Goal: Information Seeking & Learning: Learn about a topic

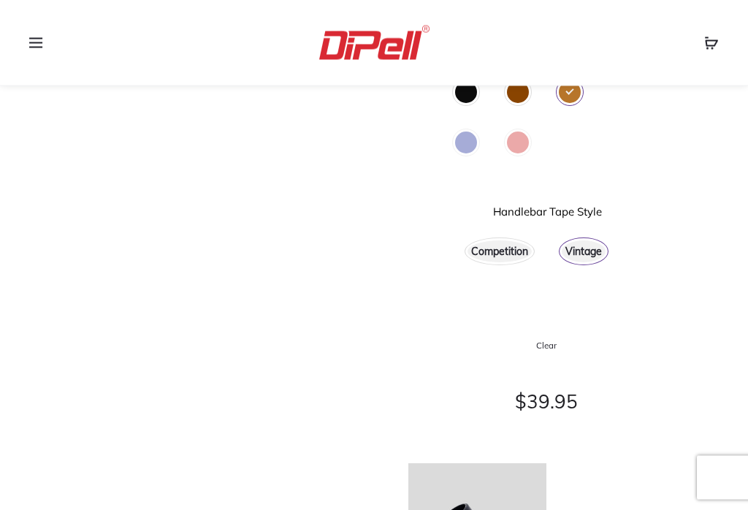
scroll to position [383, 0]
click at [503, 243] on div "Competition" at bounding box center [499, 251] width 64 height 22
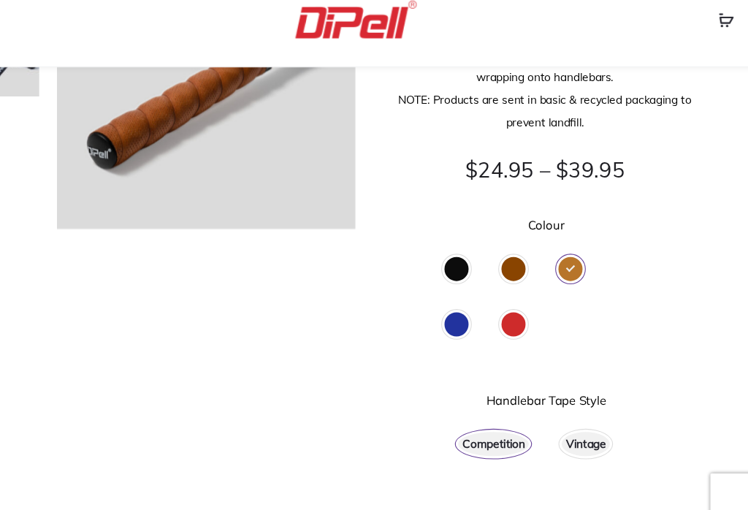
scroll to position [210, 0]
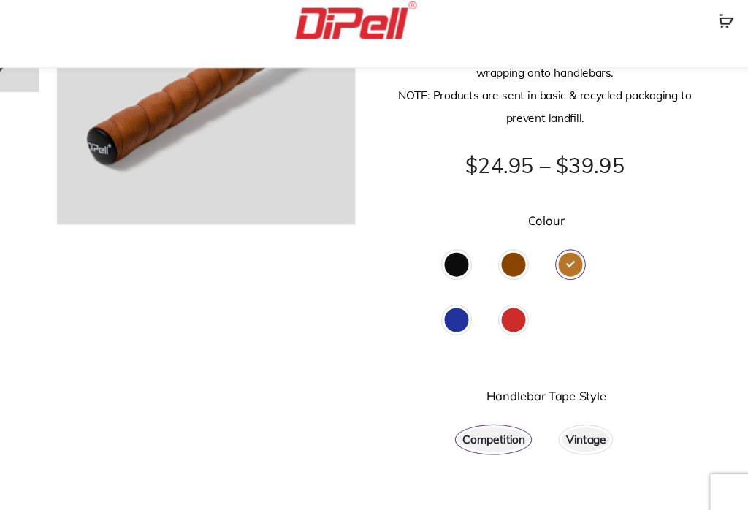
click at [562, 413] on div "Vintage" at bounding box center [584, 424] width 44 height 22
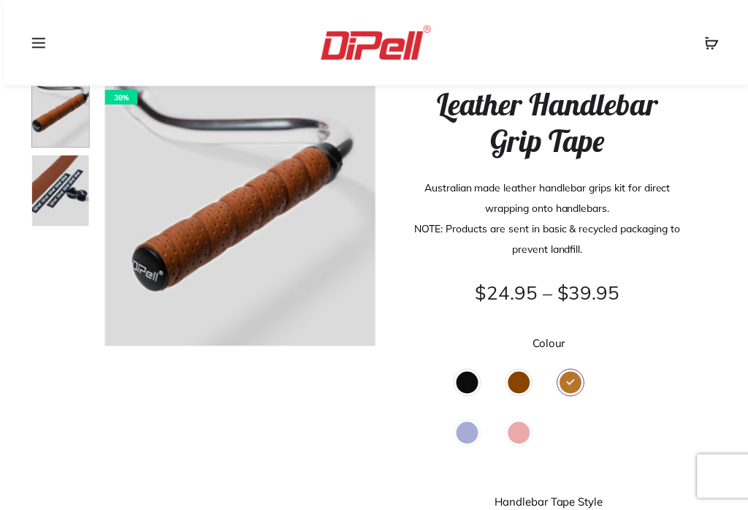
scroll to position [128, 0]
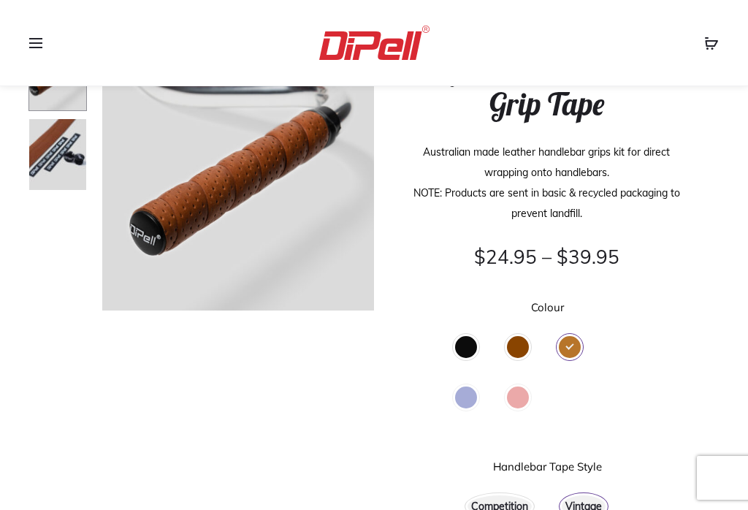
click at [519, 342] on div "Brown" at bounding box center [518, 347] width 22 height 22
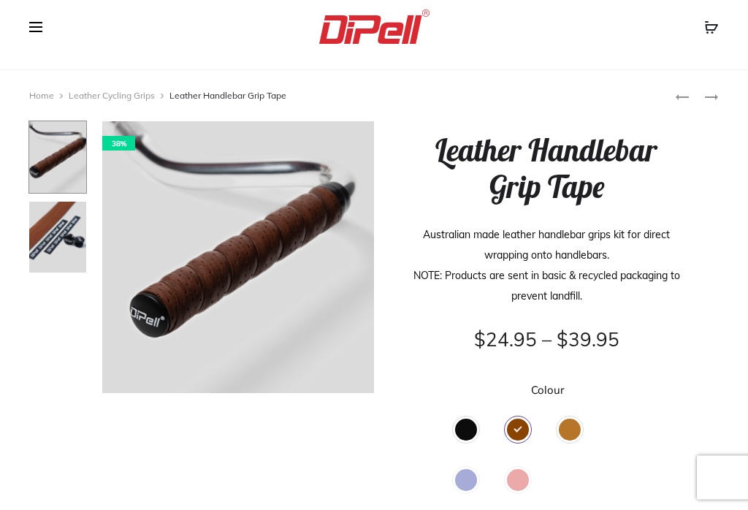
scroll to position [0, 0]
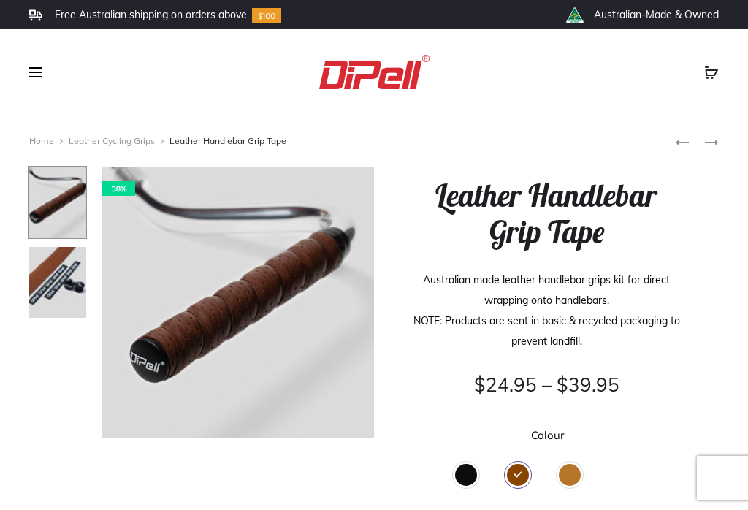
click at [576, 475] on div "Tan" at bounding box center [570, 475] width 22 height 22
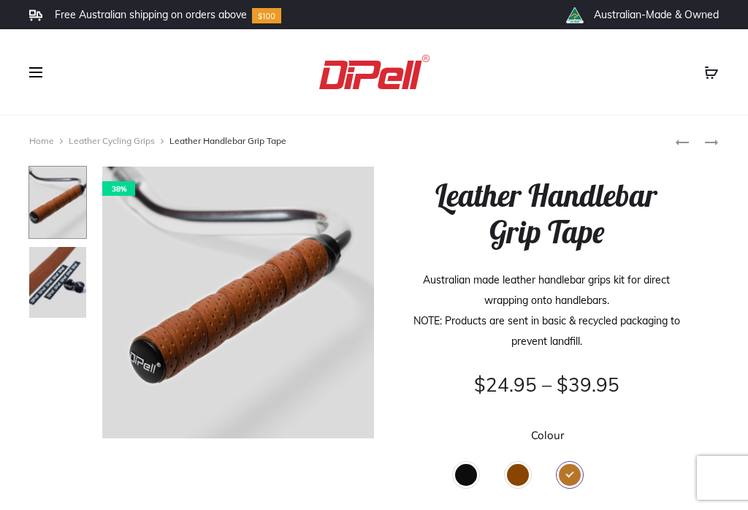
click at [43, 72] on span at bounding box center [40, 72] width 22 height 22
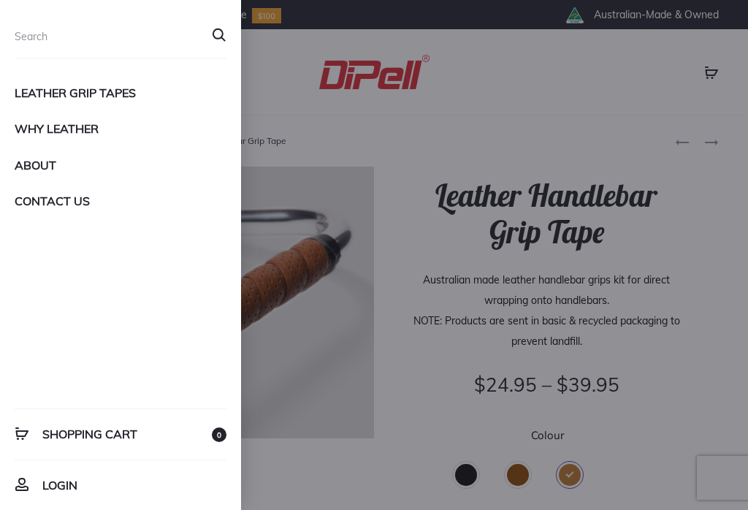
click at [557, 85] on div "Buy Grip Tapes Cycling Grip Tape Hockey Grip Tape Tennis Grip Tape All-Purpose …" at bounding box center [374, 72] width 370 height 34
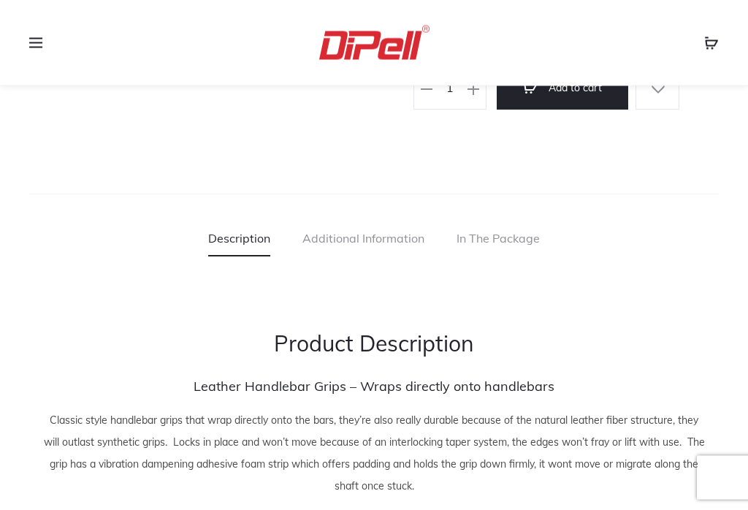
scroll to position [1106, 0]
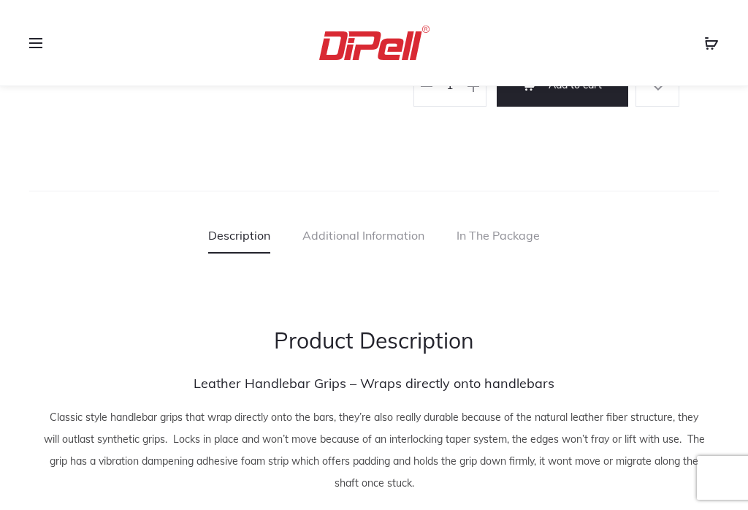
click at [367, 232] on link "Additional Information" at bounding box center [363, 235] width 122 height 37
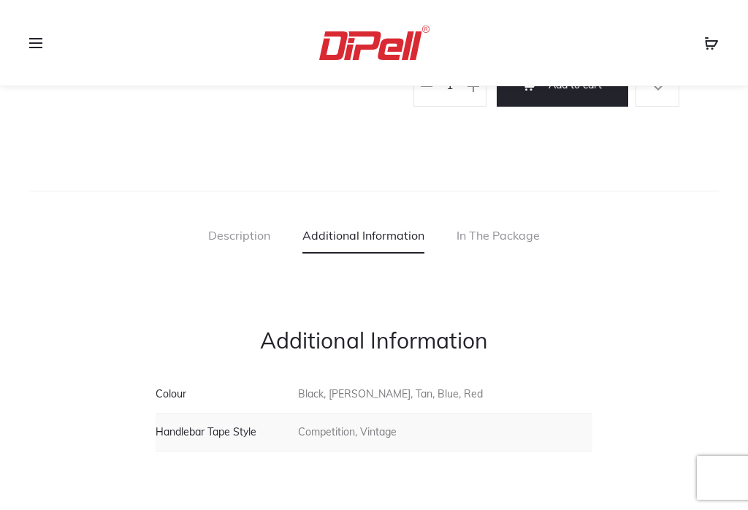
click at [510, 240] on link "In The Package" at bounding box center [497, 235] width 83 height 37
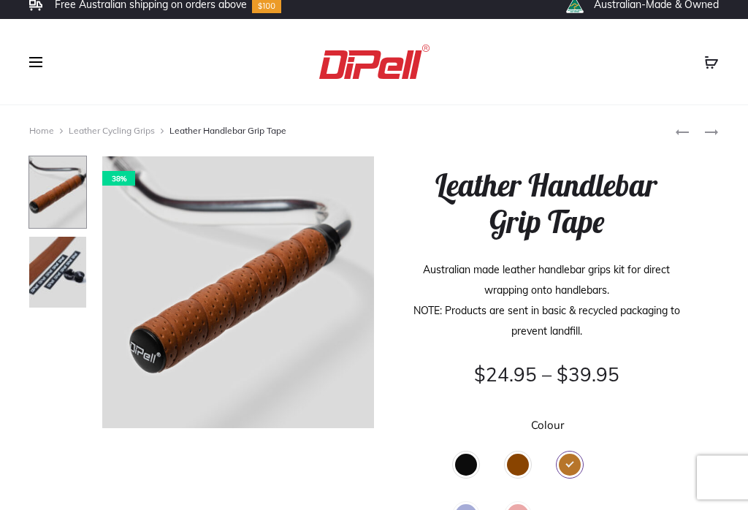
scroll to position [0, 0]
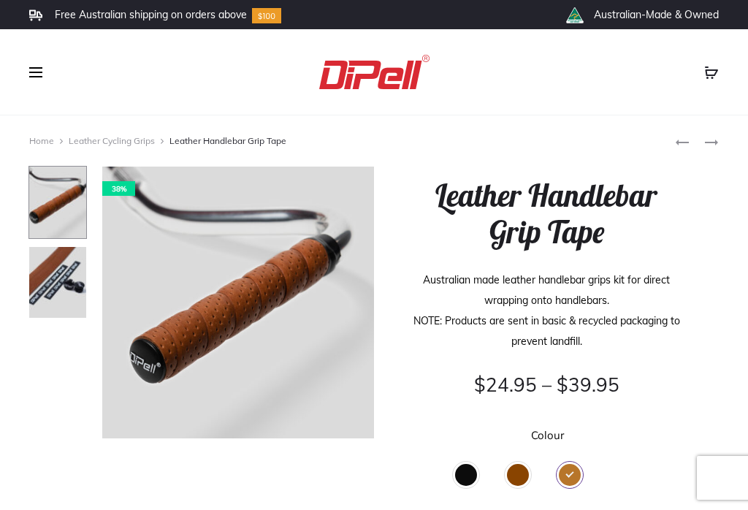
click at [126, 145] on link "Leather Cycling Grips" at bounding box center [112, 140] width 86 height 11
